Goal: Task Accomplishment & Management: Manage account settings

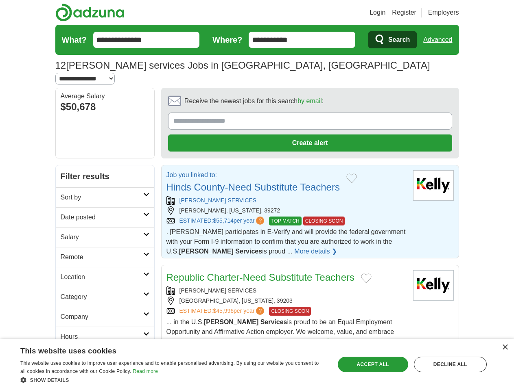
click at [385, 13] on link "Login" at bounding box center [377, 13] width 16 height 10
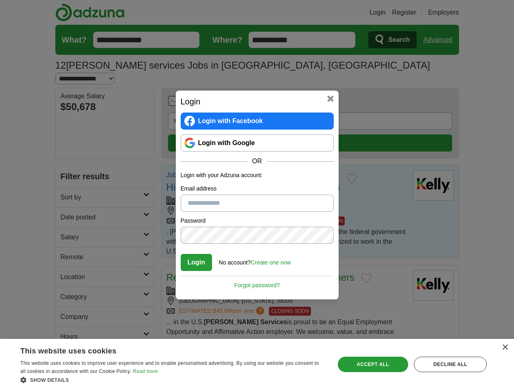
click at [453, 13] on div "Login Login with Facebook Login with Google OR Login with your Adzuna account: …" at bounding box center [257, 195] width 514 height 390
click at [440, 40] on div "Login Login with Facebook Login with Google OR Login with your Adzuna account: …" at bounding box center [257, 195] width 514 height 390
click at [287, 91] on div "Login Login with Facebook Login with Google OR Login with your Adzuna account: …" at bounding box center [257, 195] width 163 height 209
click at [475, 92] on div "Login Login with Facebook Login with Google OR Login with your Adzuna account: …" at bounding box center [257, 195] width 514 height 390
click at [68, 146] on div "Login Login with Facebook Login with Google OR Login with your Adzuna account: …" at bounding box center [257, 195] width 514 height 390
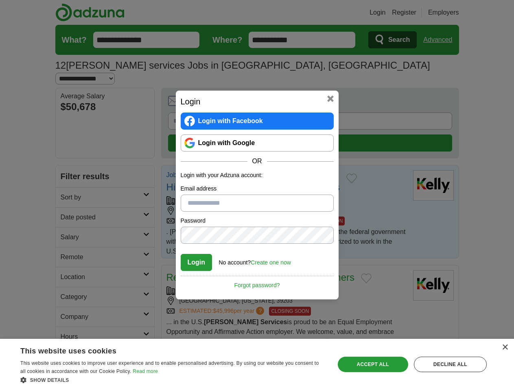
click at [68, 166] on div "Login Login with Facebook Login with Google OR Login with your Adzuna account: …" at bounding box center [257, 195] width 514 height 390
click at [68, 186] on div "Login Login with Facebook Login with Google OR Login with your Adzuna account: …" at bounding box center [257, 195] width 514 height 390
click at [68, 206] on div "Login Login with Facebook Login with Google OR Login with your Adzuna account: …" at bounding box center [257, 195] width 514 height 390
click at [68, 226] on div "Login Login with Facebook Login with Google OR Login with your Adzuna account: …" at bounding box center [257, 195] width 514 height 390
